Goal: Find specific page/section: Find specific page/section

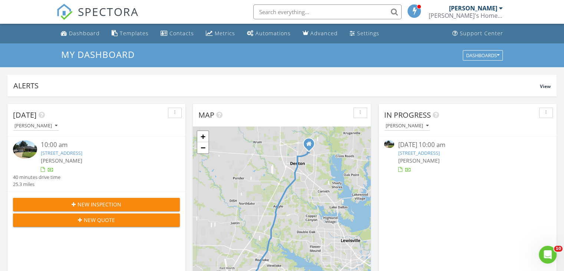
click at [75, 159] on span "[PERSON_NAME]" at bounding box center [62, 160] width 42 height 7
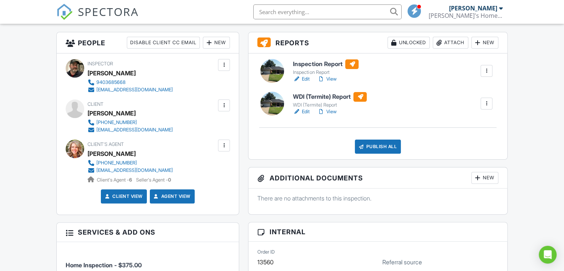
click at [306, 95] on h6 "WDI (Termite) Report" at bounding box center [330, 97] width 74 height 10
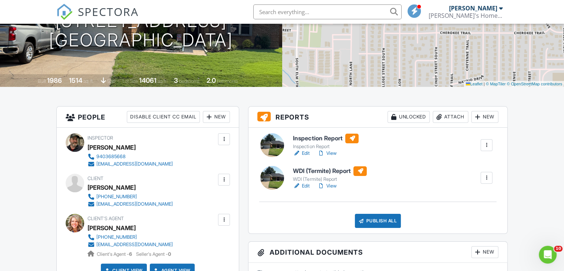
click at [310, 141] on h6 "Inspection Report" at bounding box center [326, 138] width 66 height 10
